Goal: Find specific page/section: Find specific page/section

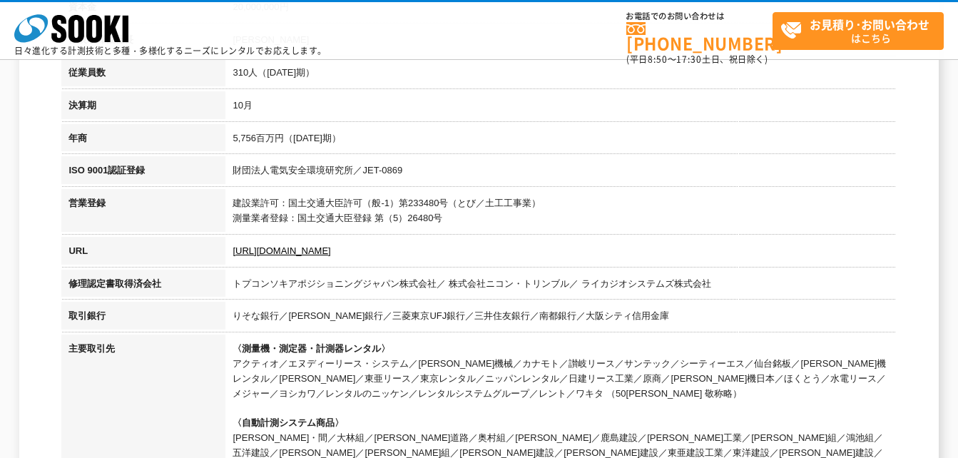
scroll to position [357, 0]
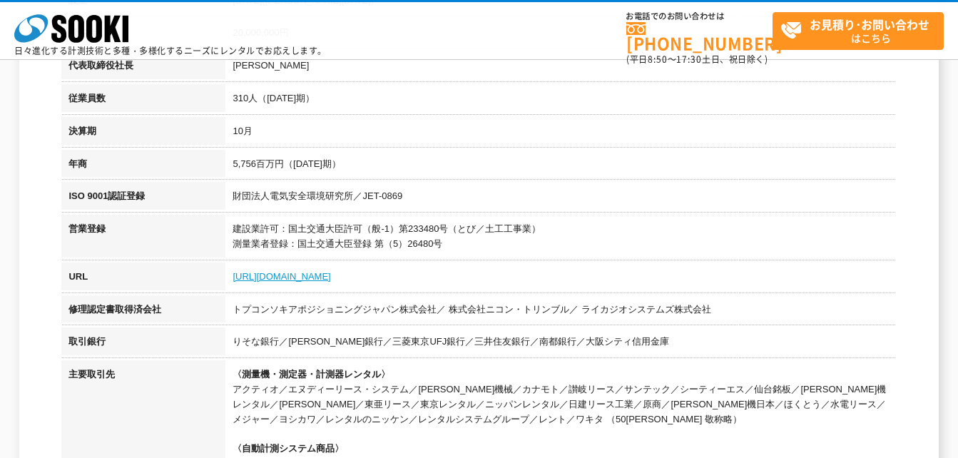
click at [288, 272] on link "https://sooki.co.jp/" at bounding box center [282, 276] width 98 height 11
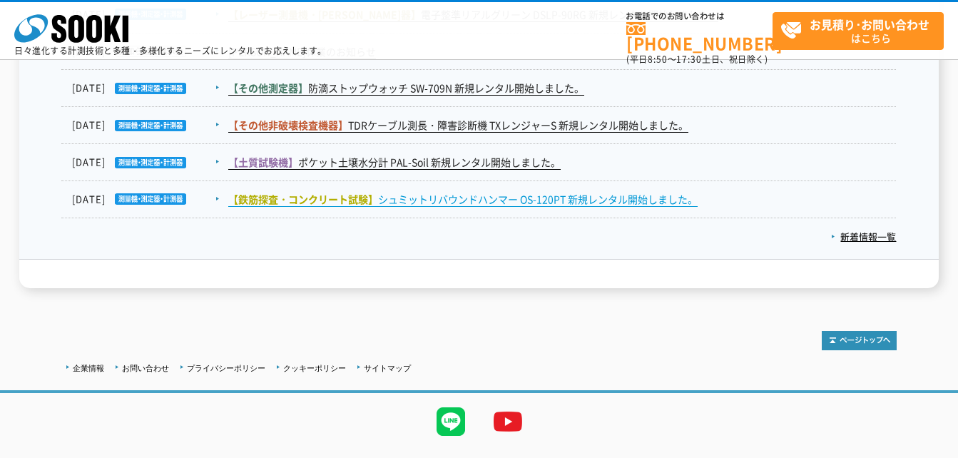
scroll to position [2530, 0]
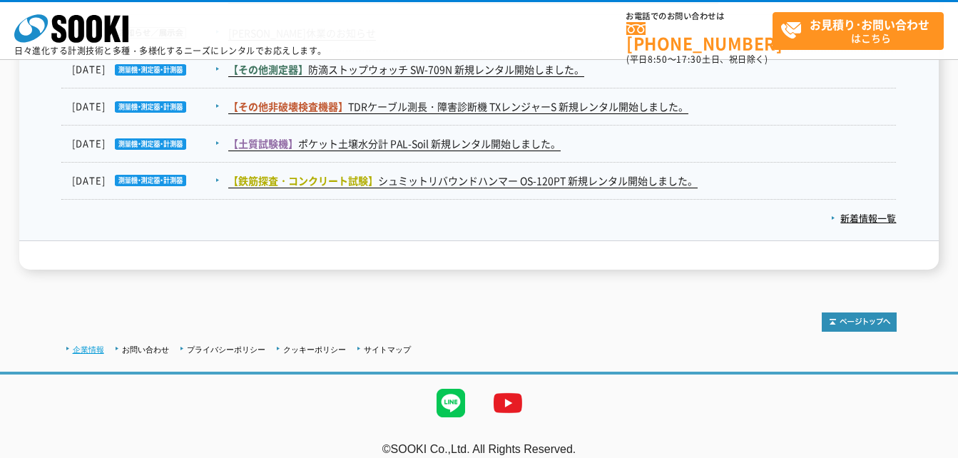
click at [98, 345] on link "企業情報" at bounding box center [88, 349] width 31 height 9
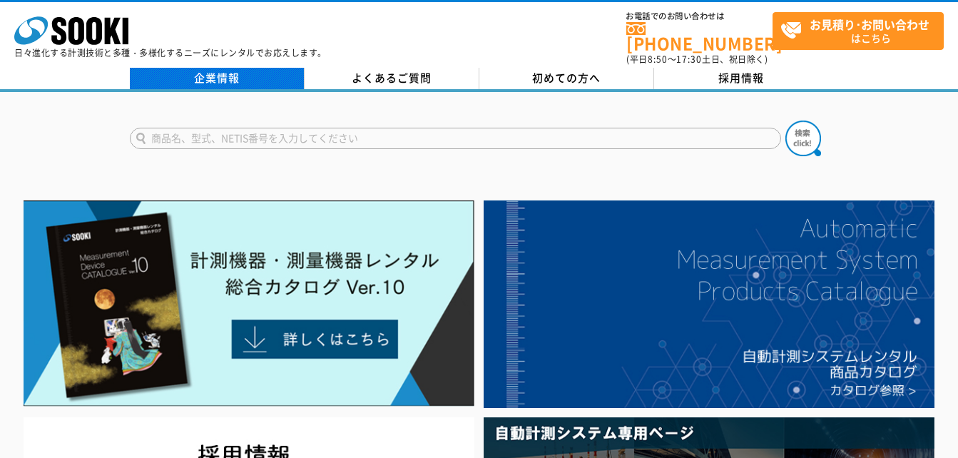
click at [243, 77] on link "企業情報" at bounding box center [217, 78] width 175 height 21
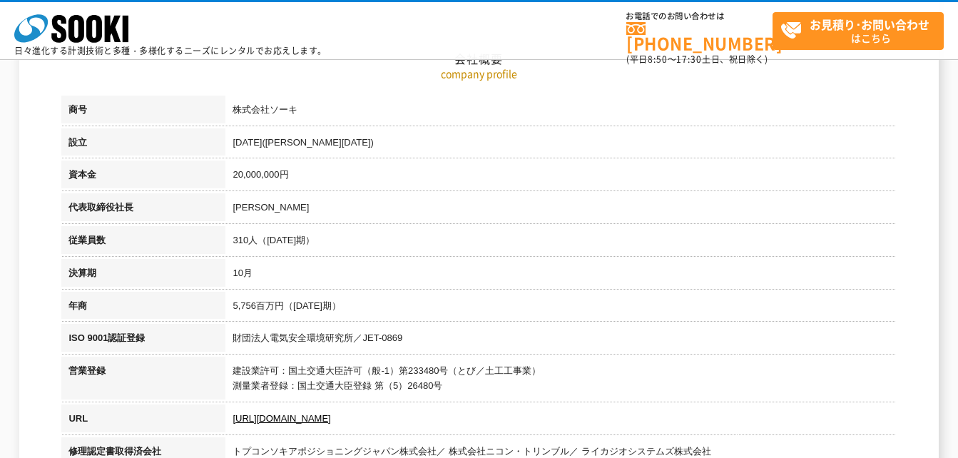
scroll to position [214, 0]
